Goal: Task Accomplishment & Management: Manage account settings

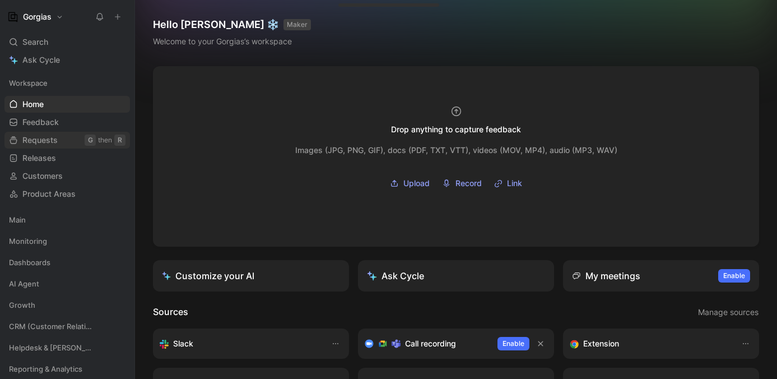
click at [50, 137] on span "Requests" at bounding box center [39, 139] width 35 height 11
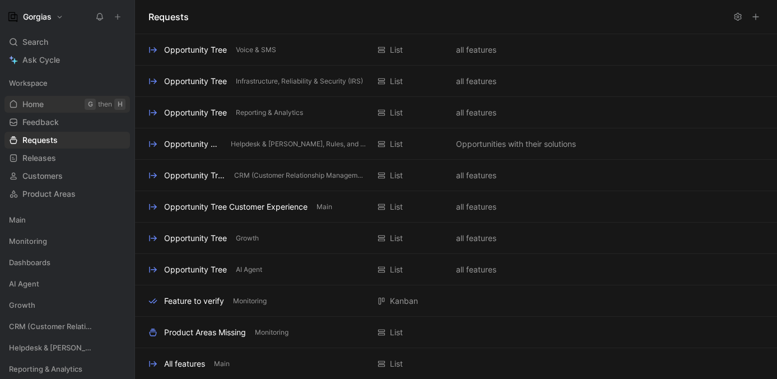
click at [66, 106] on link "Home G then H" at bounding box center [67, 104] width 126 height 17
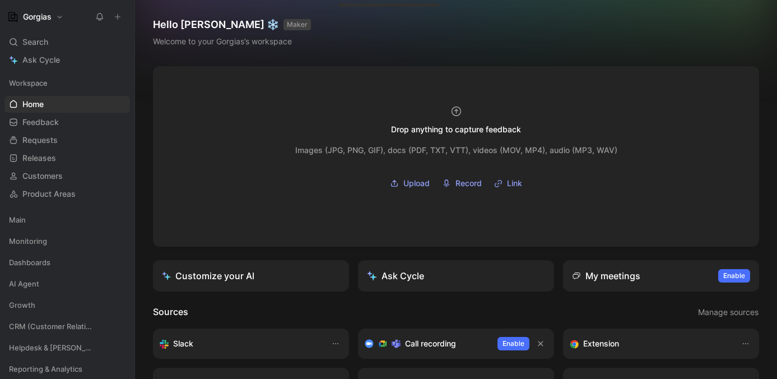
click at [54, 21] on button "Gorgias" at bounding box center [35, 17] width 62 height 16
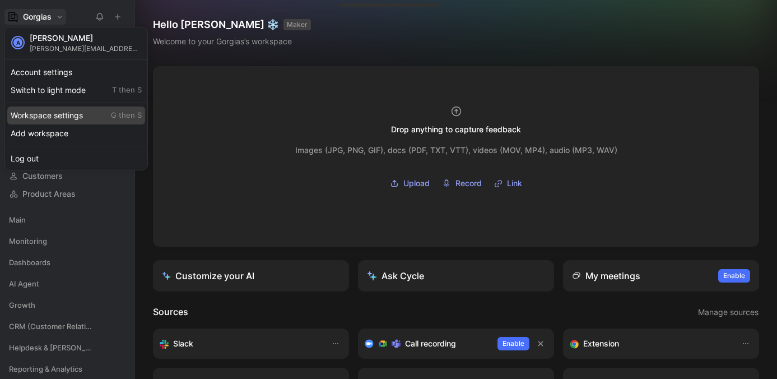
click at [63, 110] on div "Workspace settings G then S" at bounding box center [76, 115] width 138 height 18
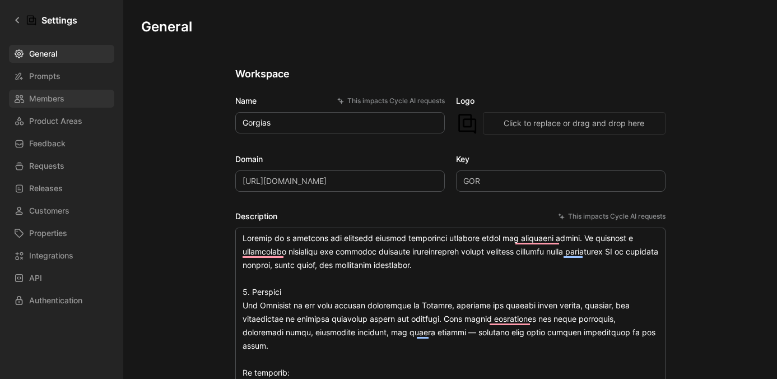
click at [57, 101] on span "Members" at bounding box center [46, 98] width 35 height 13
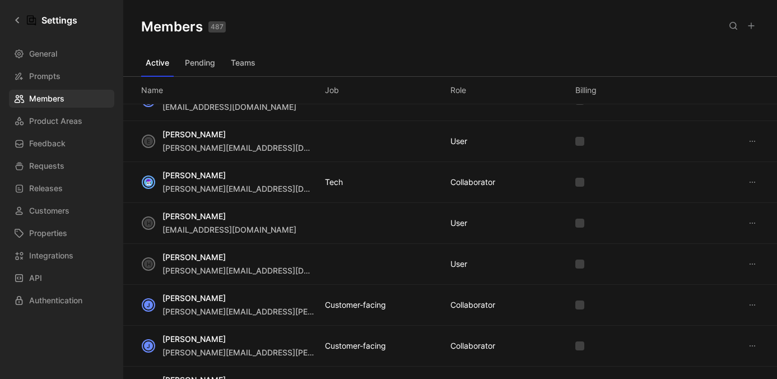
scroll to position [305, 0]
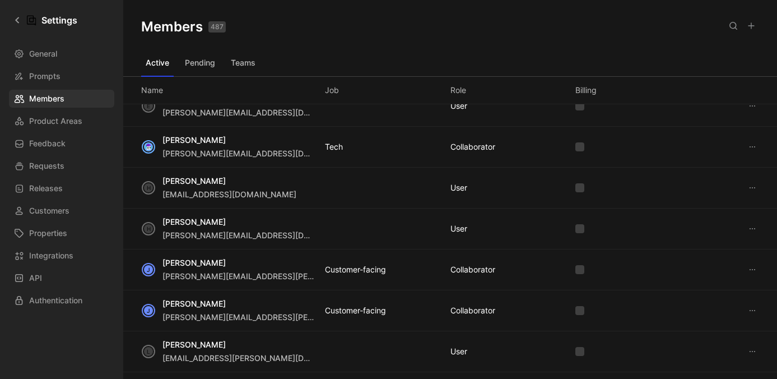
click at [198, 62] on button "Pending" at bounding box center [199, 63] width 39 height 18
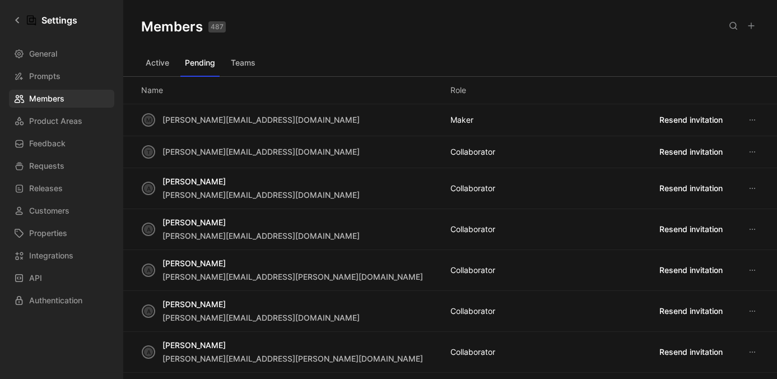
click at [749, 118] on icon at bounding box center [752, 119] width 9 height 9
click at [751, 119] on icon at bounding box center [752, 119] width 9 height 9
click at [755, 26] on button at bounding box center [752, 26] width 16 height 16
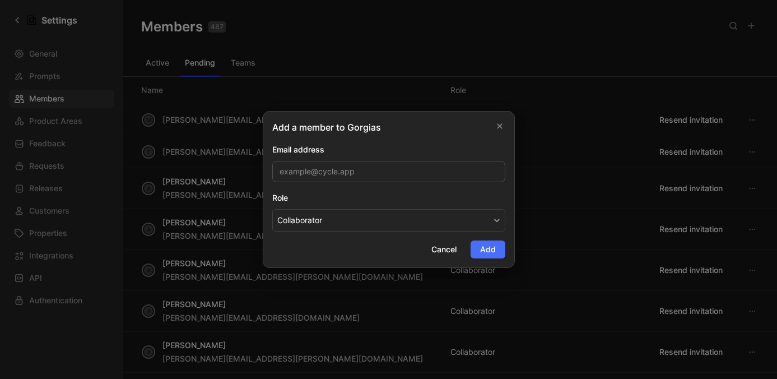
click at [395, 135] on div "Add a member to Gorgias Email address Role Collaborator Cancel Add" at bounding box center [389, 189] width 252 height 157
click at [369, 169] on input "email" at bounding box center [388, 171] width 233 height 21
click at [369, 156] on div "Email address" at bounding box center [388, 149] width 233 height 13
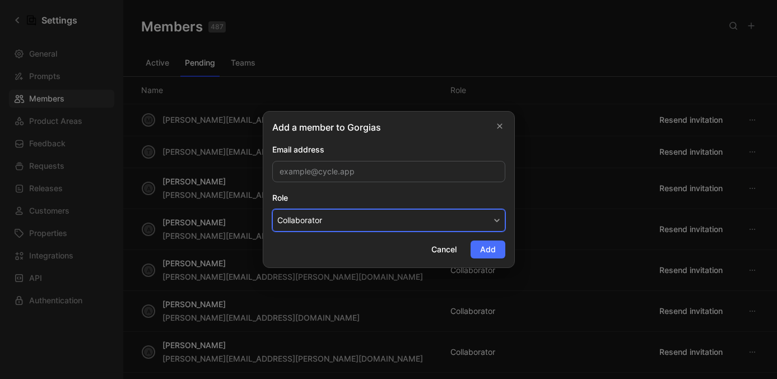
click at [346, 216] on button "Collaborator" at bounding box center [388, 220] width 233 height 22
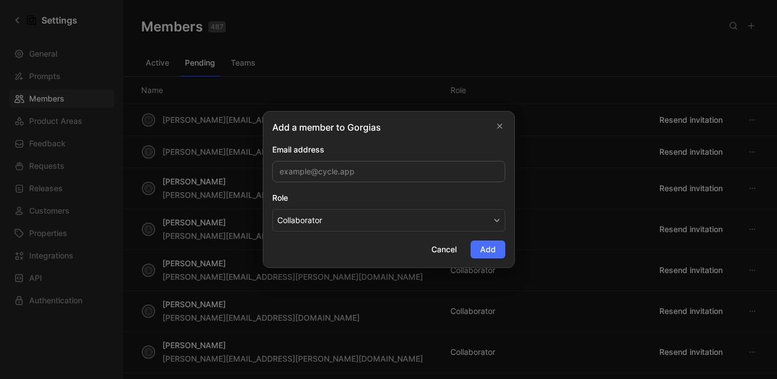
drag, startPoint x: 448, startPoint y: 246, endPoint x: 439, endPoint y: 244, distance: 9.8
click at [447, 246] on span "Cancel" at bounding box center [443, 249] width 25 height 13
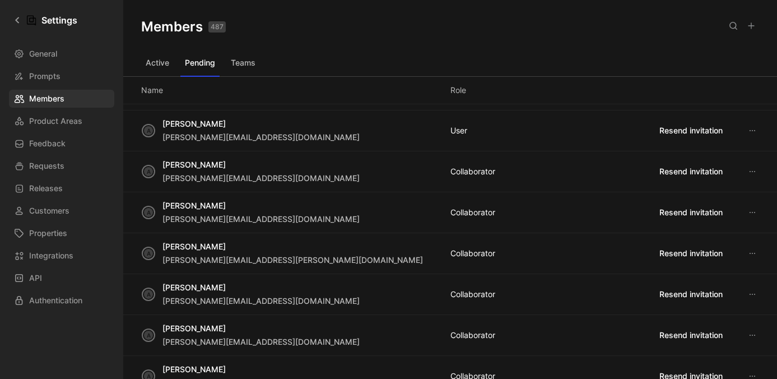
scroll to position [0, 0]
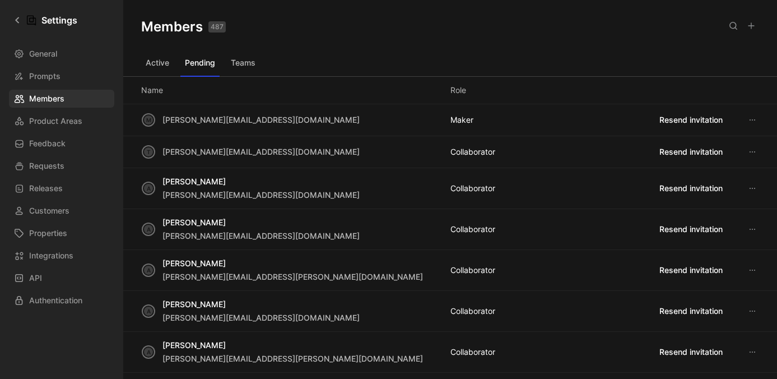
click at [152, 66] on button "Active" at bounding box center [157, 63] width 33 height 18
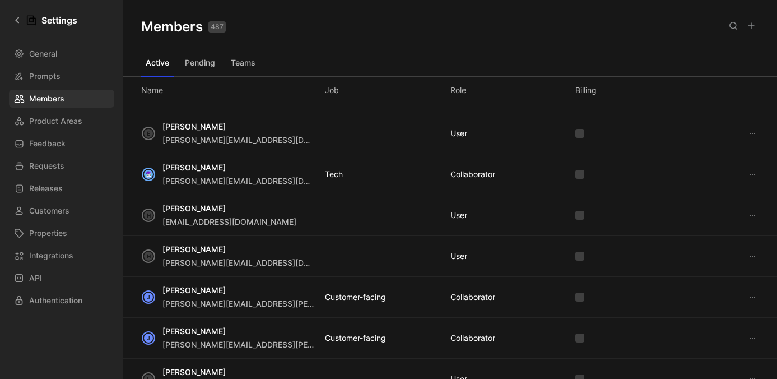
scroll to position [292, 0]
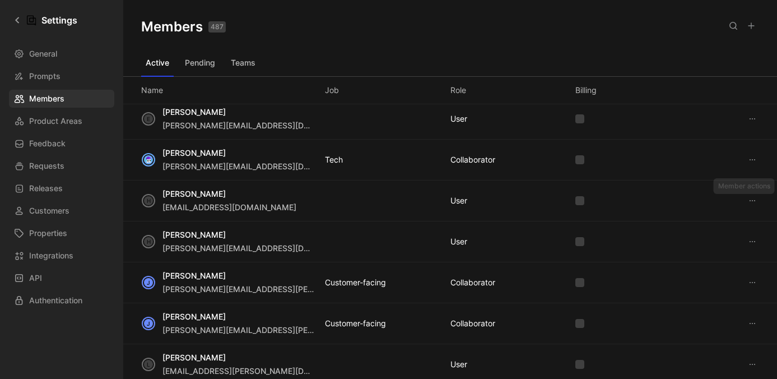
click at [754, 200] on icon at bounding box center [753, 200] width 6 height 1
click at [726, 220] on span "Remove" at bounding box center [717, 222] width 30 height 10
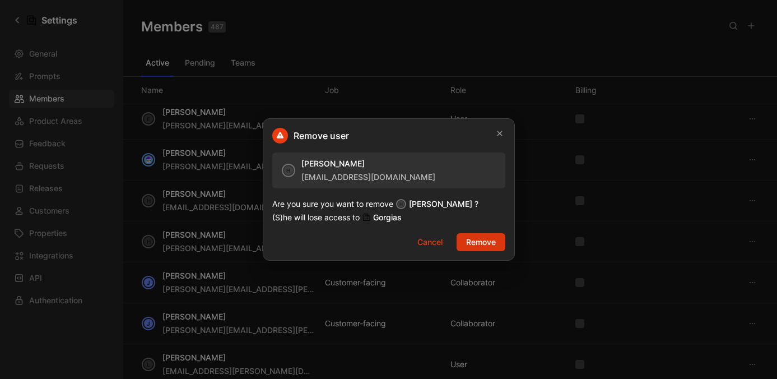
click at [492, 243] on span "Remove" at bounding box center [481, 241] width 30 height 13
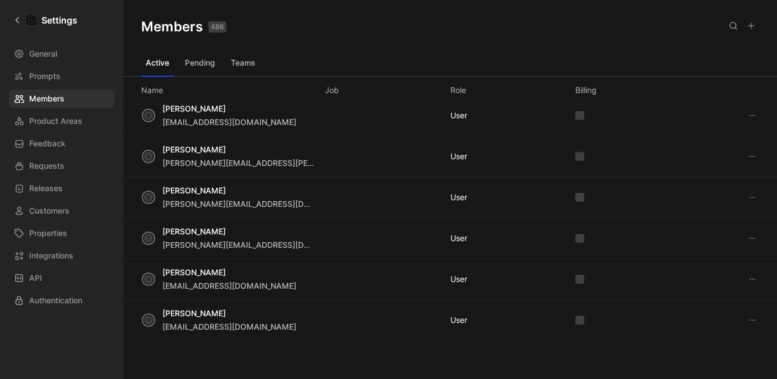
scroll to position [1124, 0]
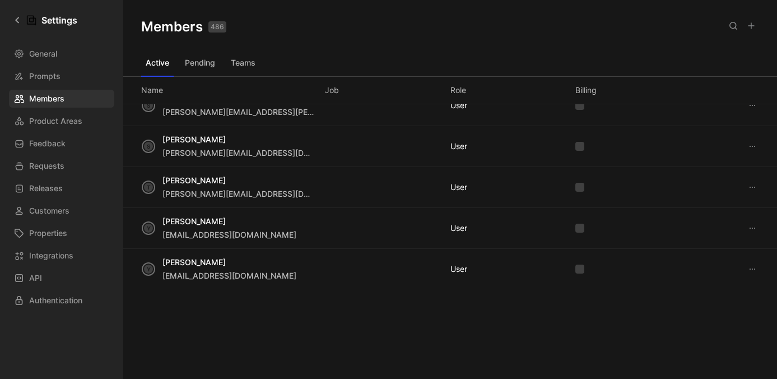
click at [201, 64] on button "Pending" at bounding box center [199, 63] width 39 height 18
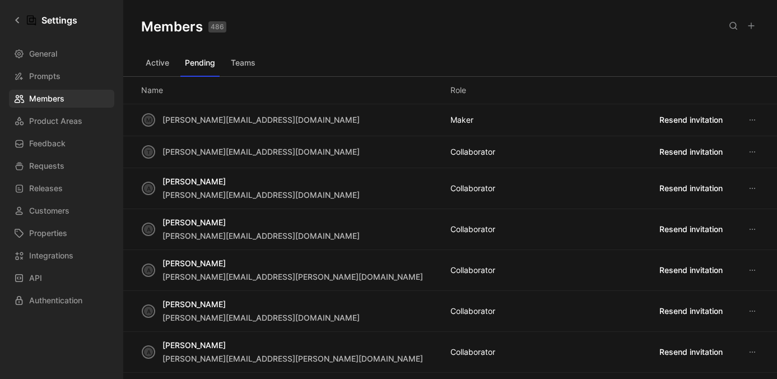
click at [749, 118] on icon at bounding box center [752, 119] width 9 height 9
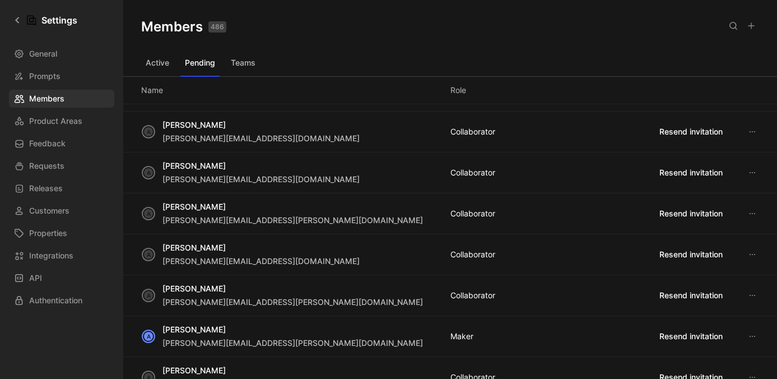
scroll to position [0, 0]
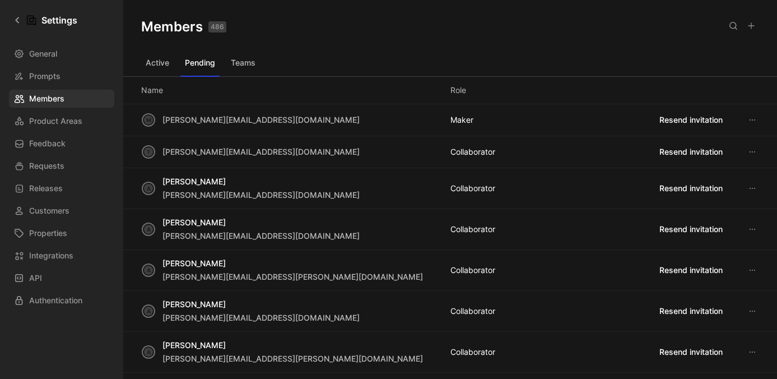
drag, startPoint x: 147, startPoint y: 57, endPoint x: 156, endPoint y: 61, distance: 9.8
click at [147, 58] on button "Active" at bounding box center [157, 63] width 33 height 18
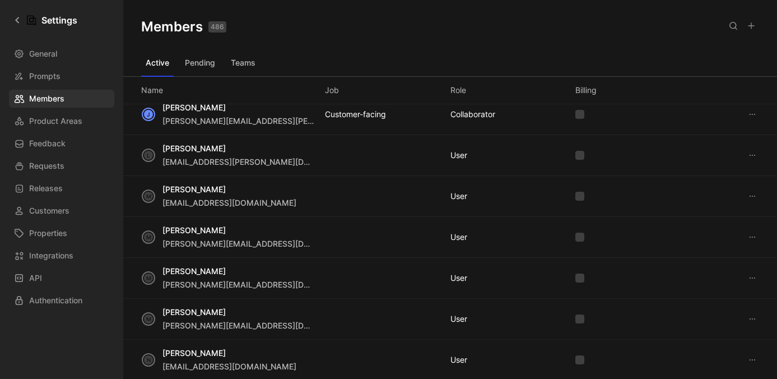
scroll to position [509, 0]
